Goal: Information Seeking & Learning: Check status

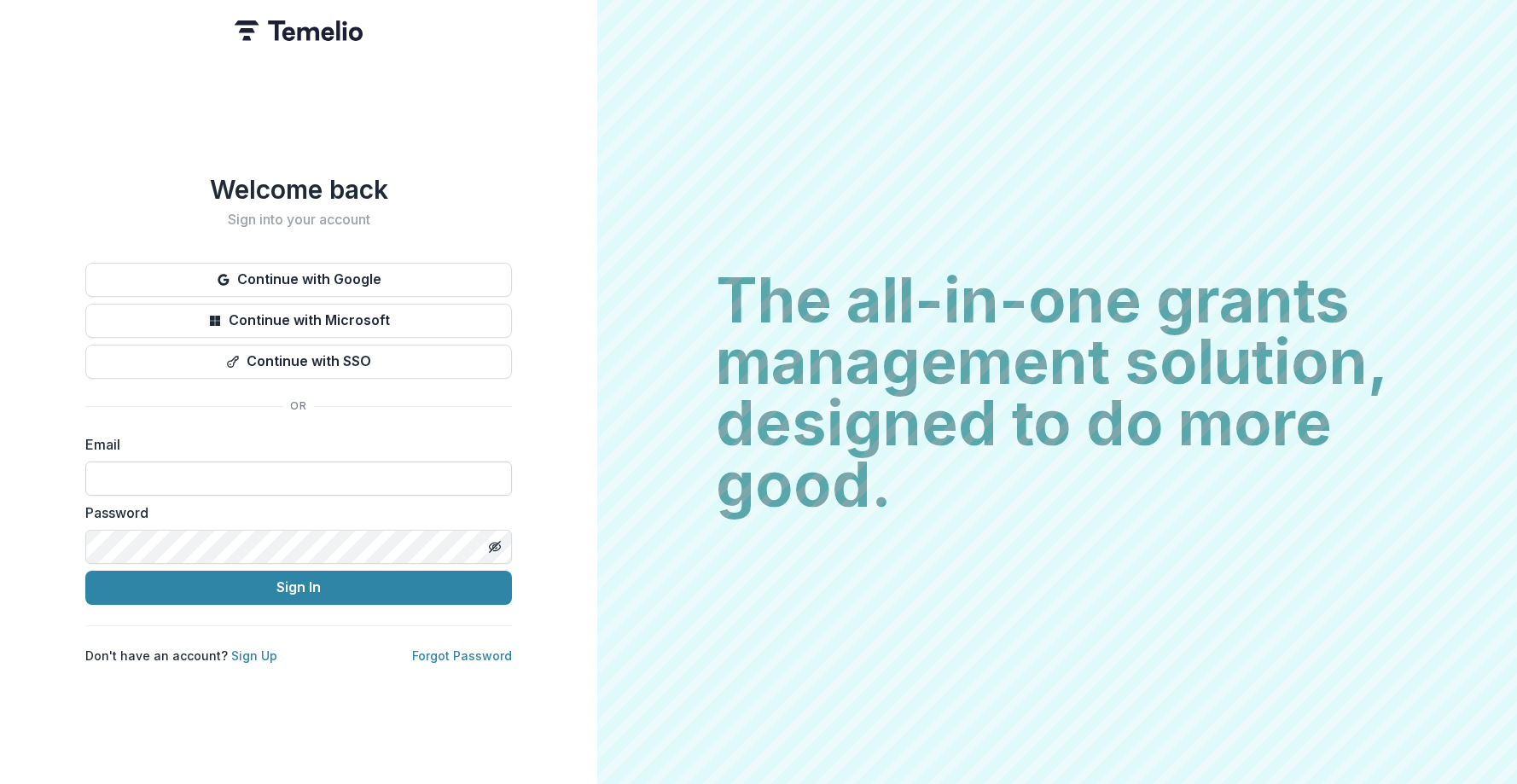
click at [374, 464] on input at bounding box center [298, 478] width 426 height 34
type input "**********"
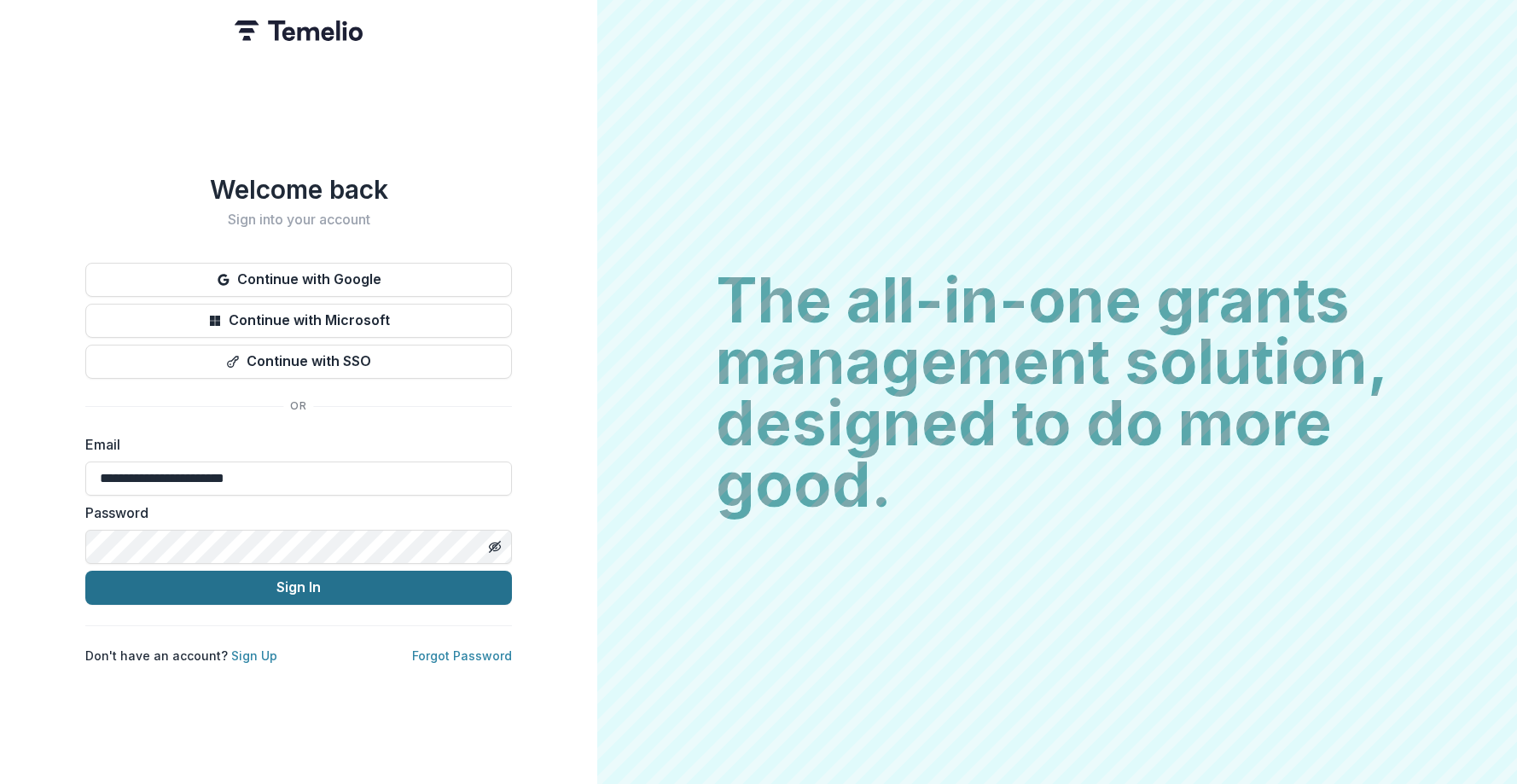
click at [307, 588] on button "Sign In" at bounding box center [298, 588] width 426 height 34
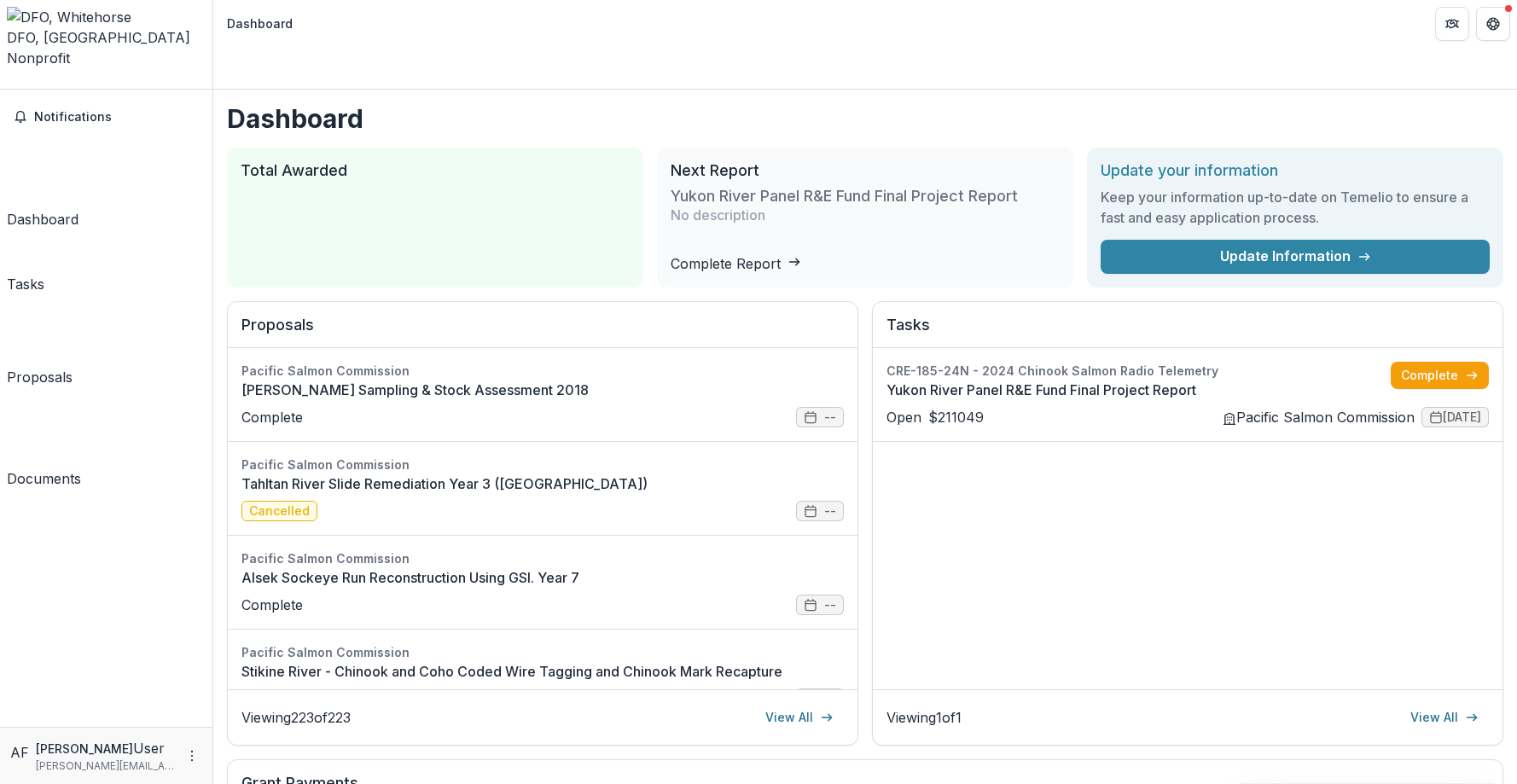
click at [65, 164] on div "Notifications Dashboard Tasks Proposals Documents" at bounding box center [106, 408] width 213 height 637
drag, startPoint x: 64, startPoint y: 174, endPoint x: 49, endPoint y: 382, distance: 208.5
click at [64, 367] on div "Proposals" at bounding box center [39, 377] width 66 height 20
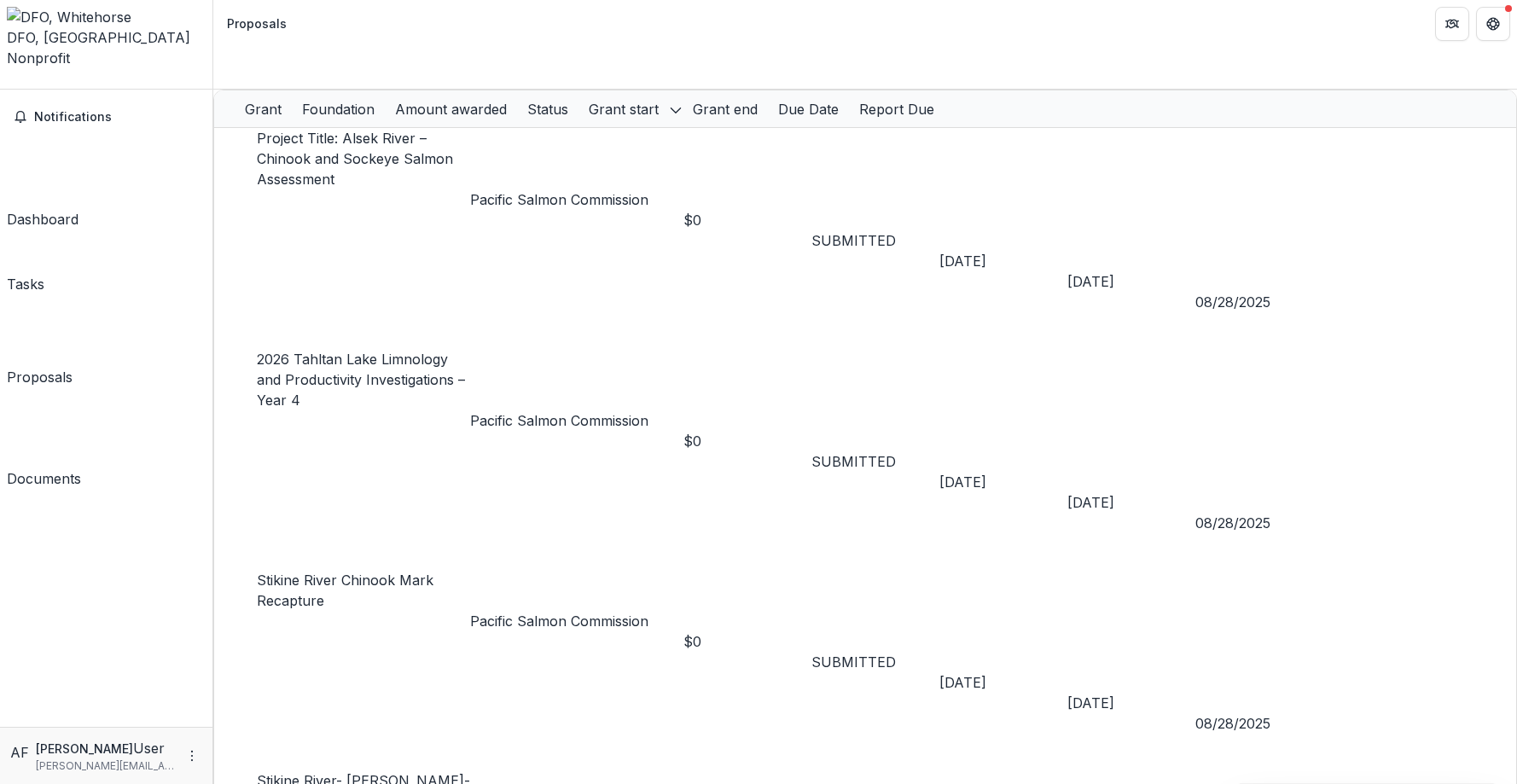
click at [385, 99] on div "Foundation" at bounding box center [338, 110] width 93 height 20
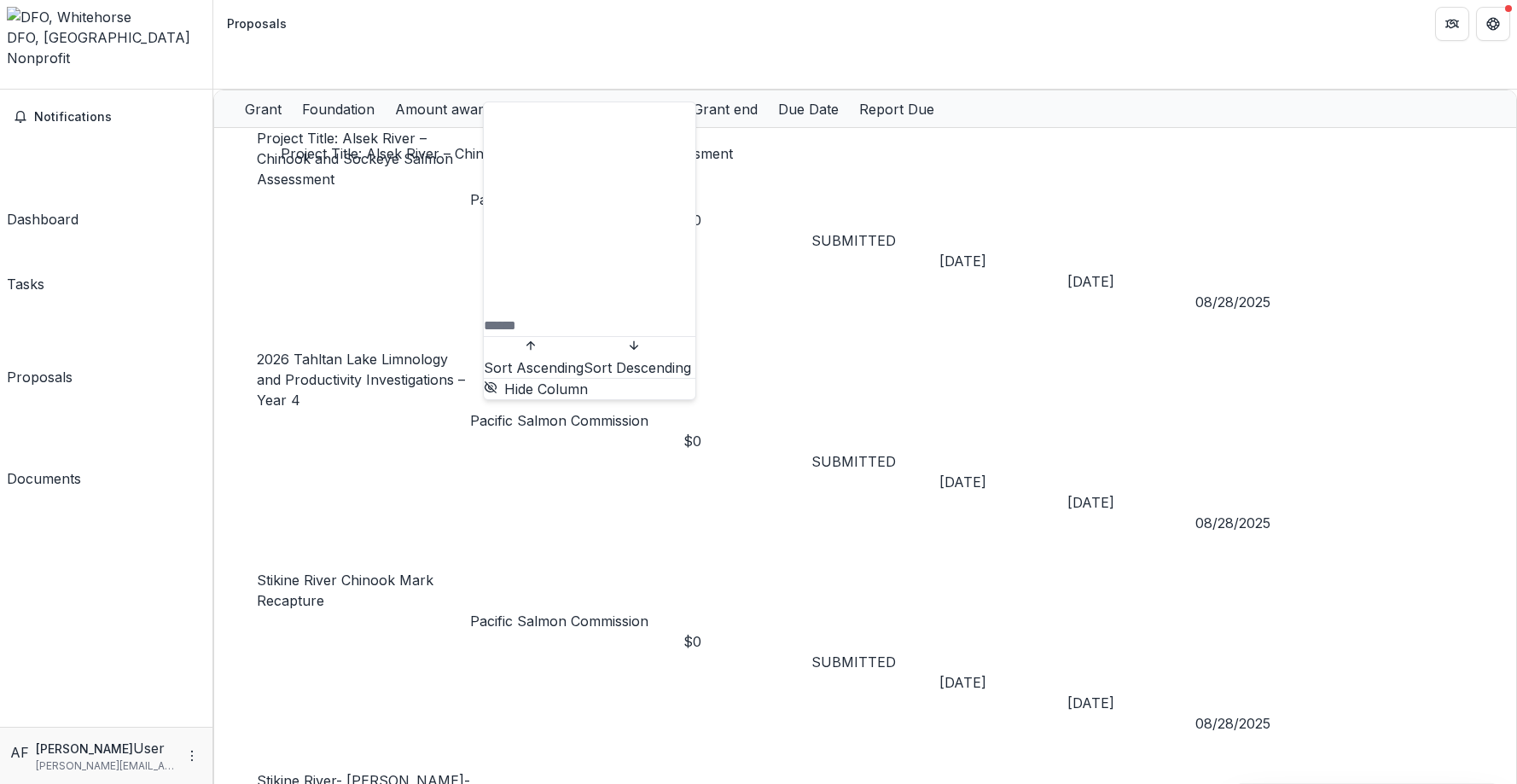
click at [414, 130] on link "Project Title: Alsek River – Chinook and Sockeye Salmon Assessment" at bounding box center [355, 159] width 196 height 58
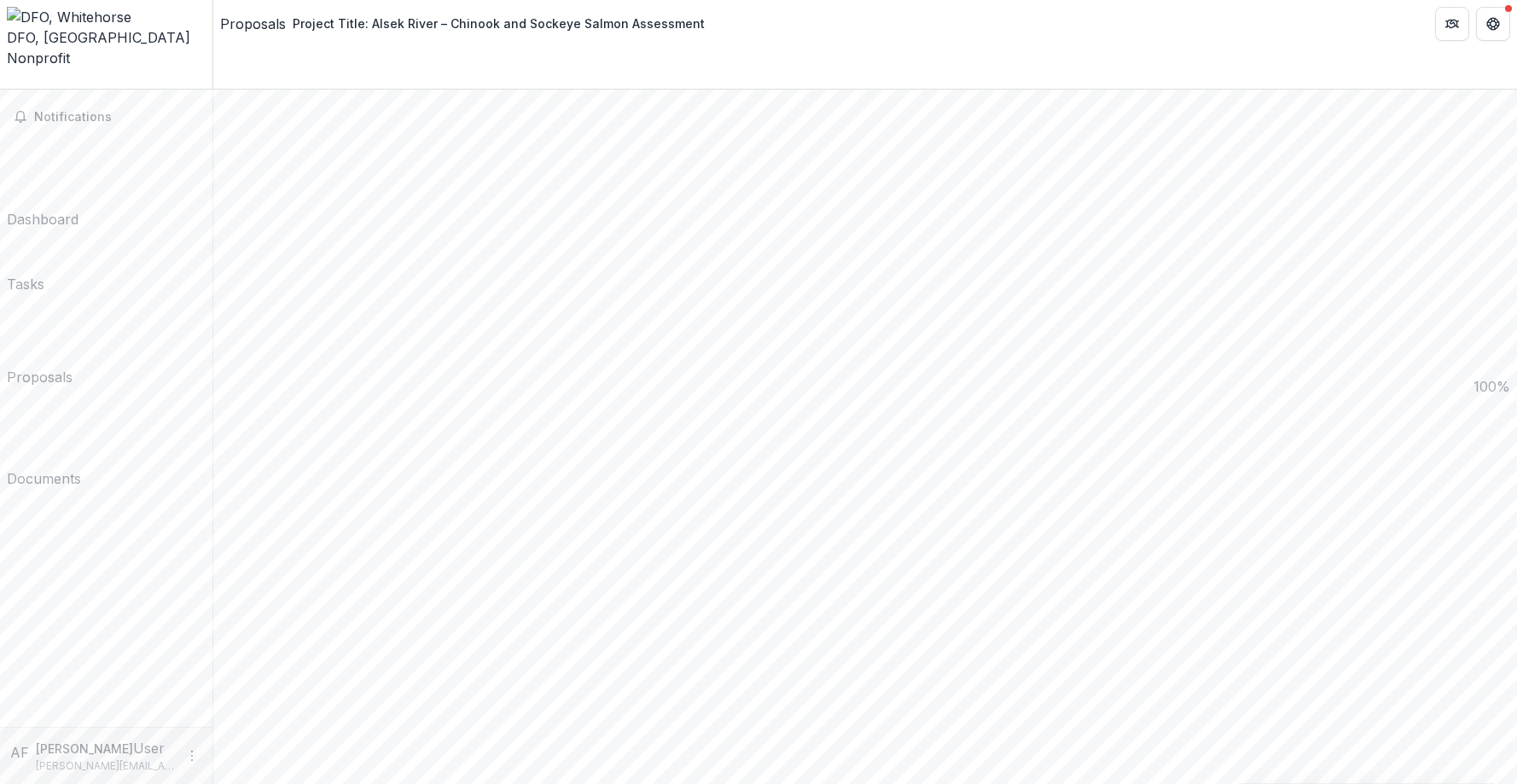
scroll to position [1887, 0]
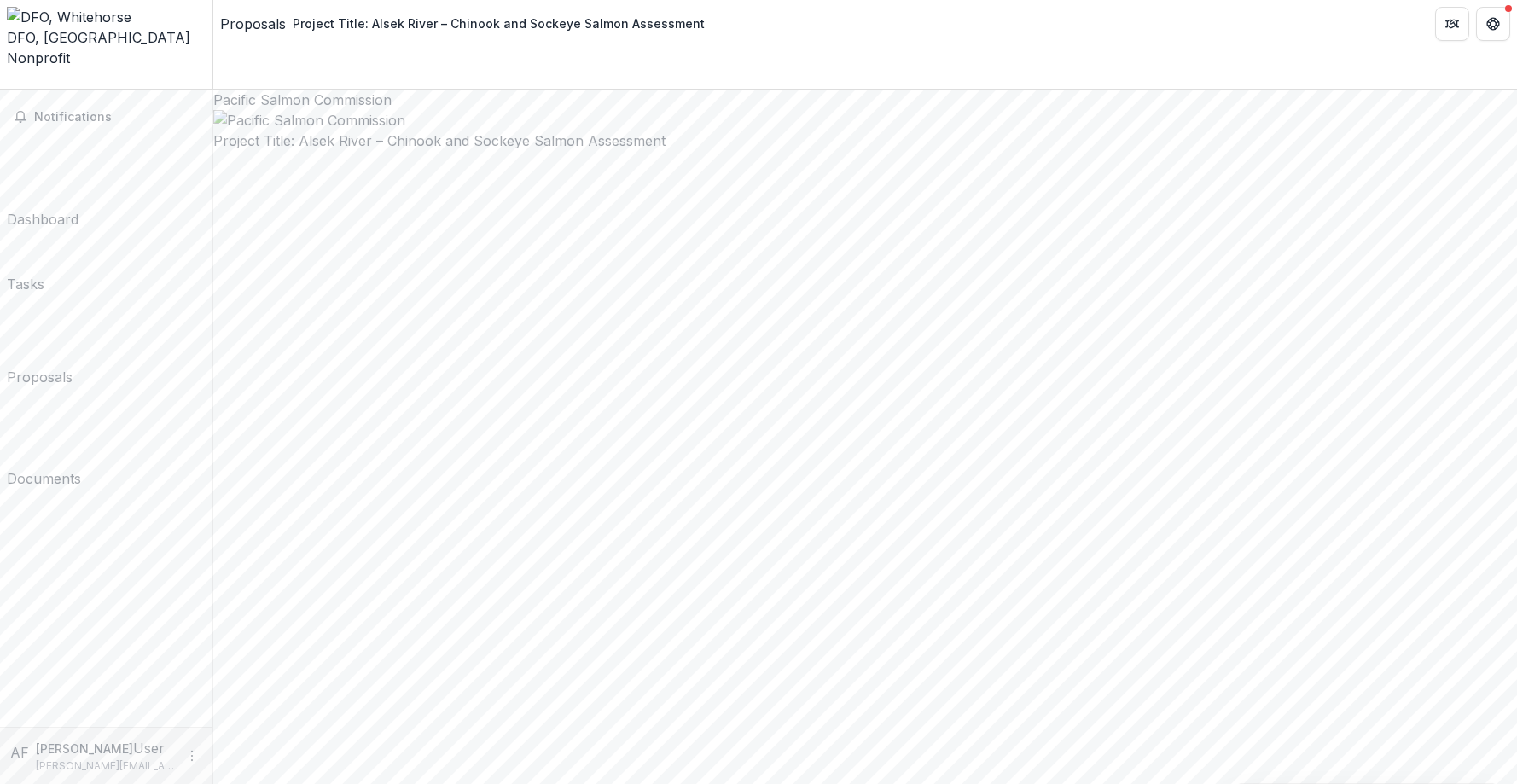
click at [251, 27] on div "Proposals" at bounding box center [253, 24] width 66 height 20
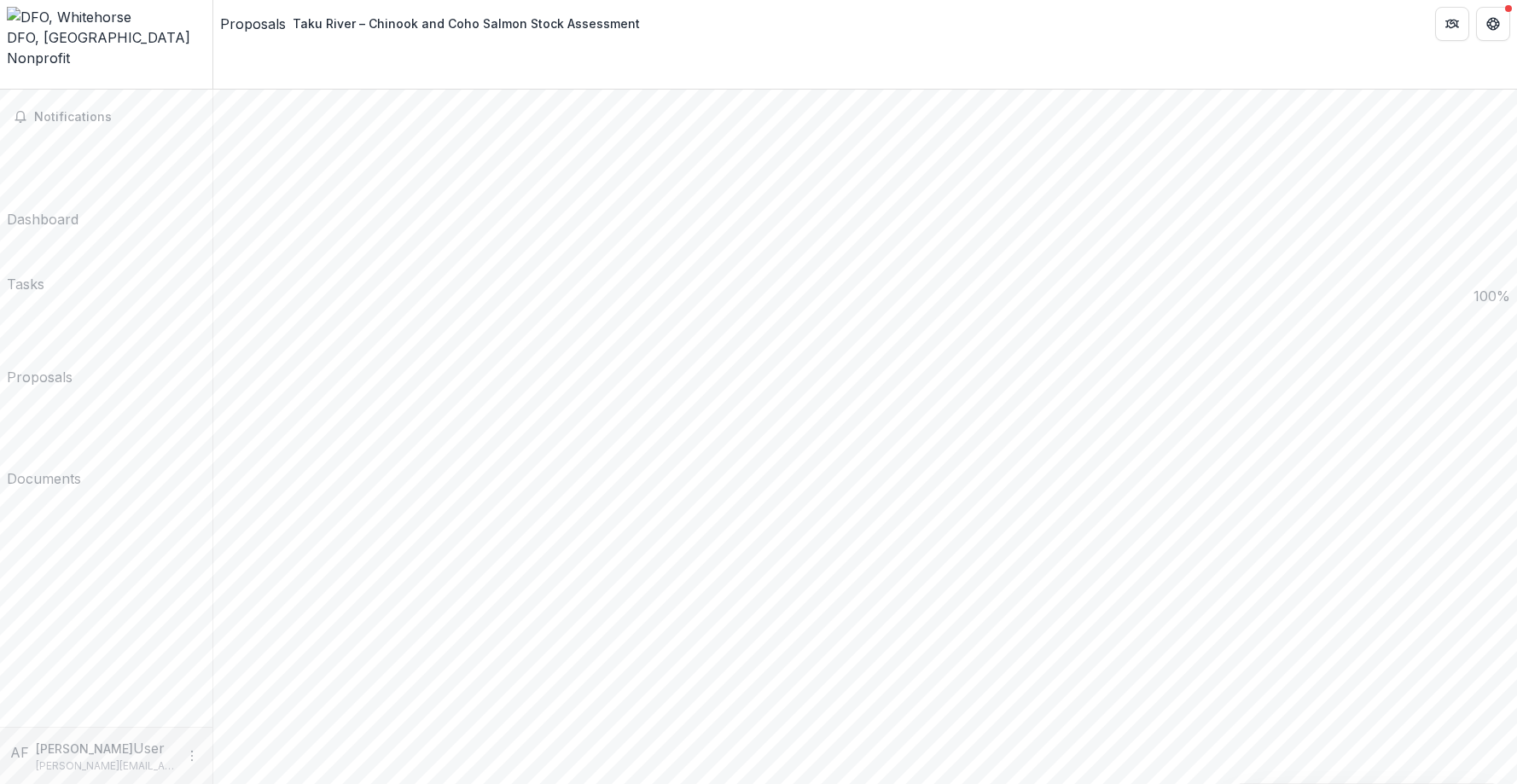
scroll to position [1887, 0]
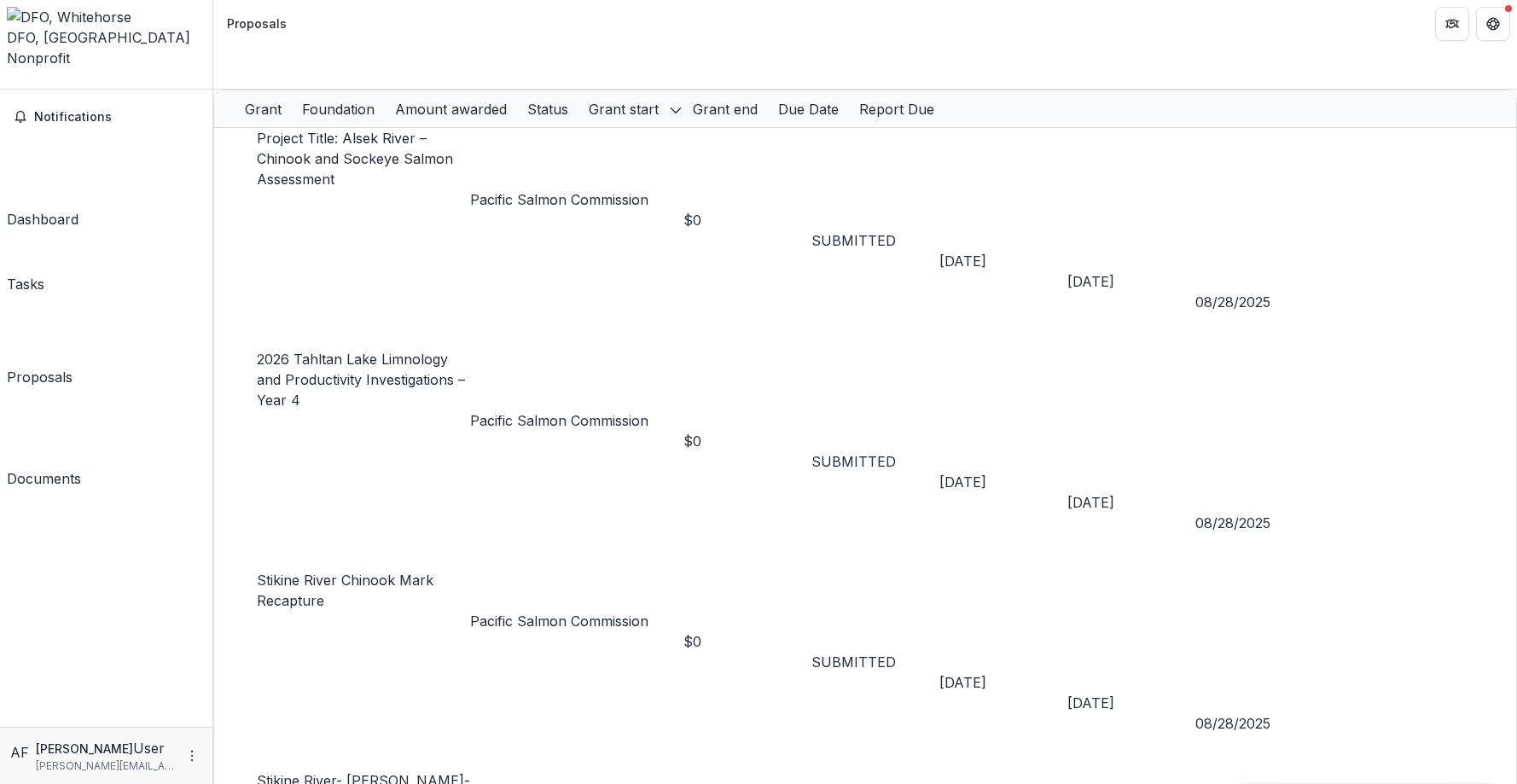
click at [67, 367] on div "Proposals" at bounding box center [39, 377] width 66 height 20
click at [59, 111] on span "Notifications" at bounding box center [116, 118] width 164 height 15
click at [70, 105] on span "Notifications" at bounding box center [67, 113] width 80 height 17
click at [52, 464] on div "Notifications Dashboard Tasks Proposals Documents" at bounding box center [106, 408] width 213 height 637
click at [78, 111] on span "Notifications" at bounding box center [116, 118] width 164 height 15
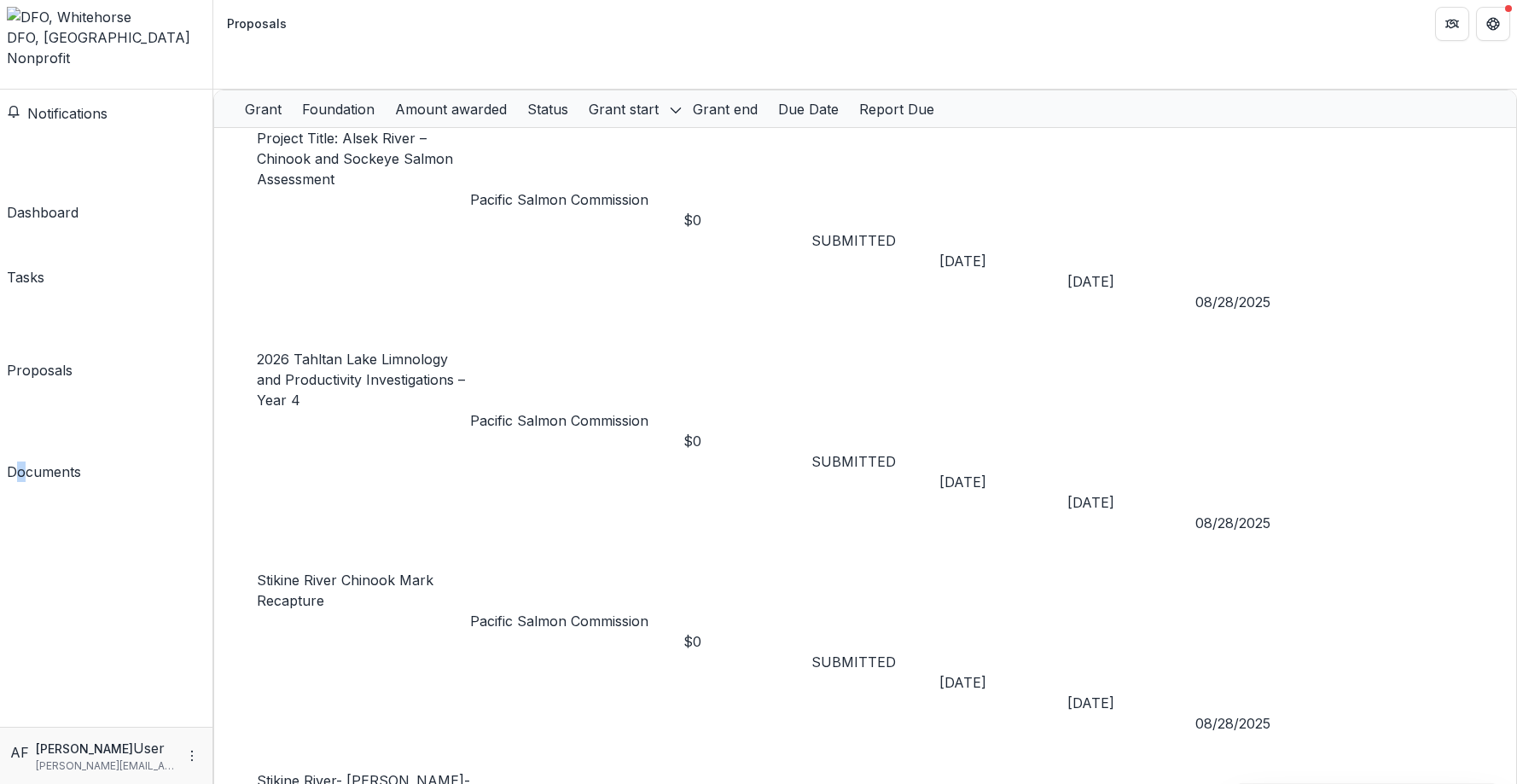
click at [137, 289] on div "Notifications Unread 0 Archived You don't have any unread notifications We'll n…" at bounding box center [106, 408] width 213 height 637
click at [195, 761] on icon "More" at bounding box center [191, 756] width 14 height 14
click at [167, 668] on div "Notifications Dashboard Tasks Proposals Documents" at bounding box center [106, 408] width 213 height 637
click at [59, 209] on div "Dashboard" at bounding box center [42, 219] width 72 height 20
